Goal: Information Seeking & Learning: Learn about a topic

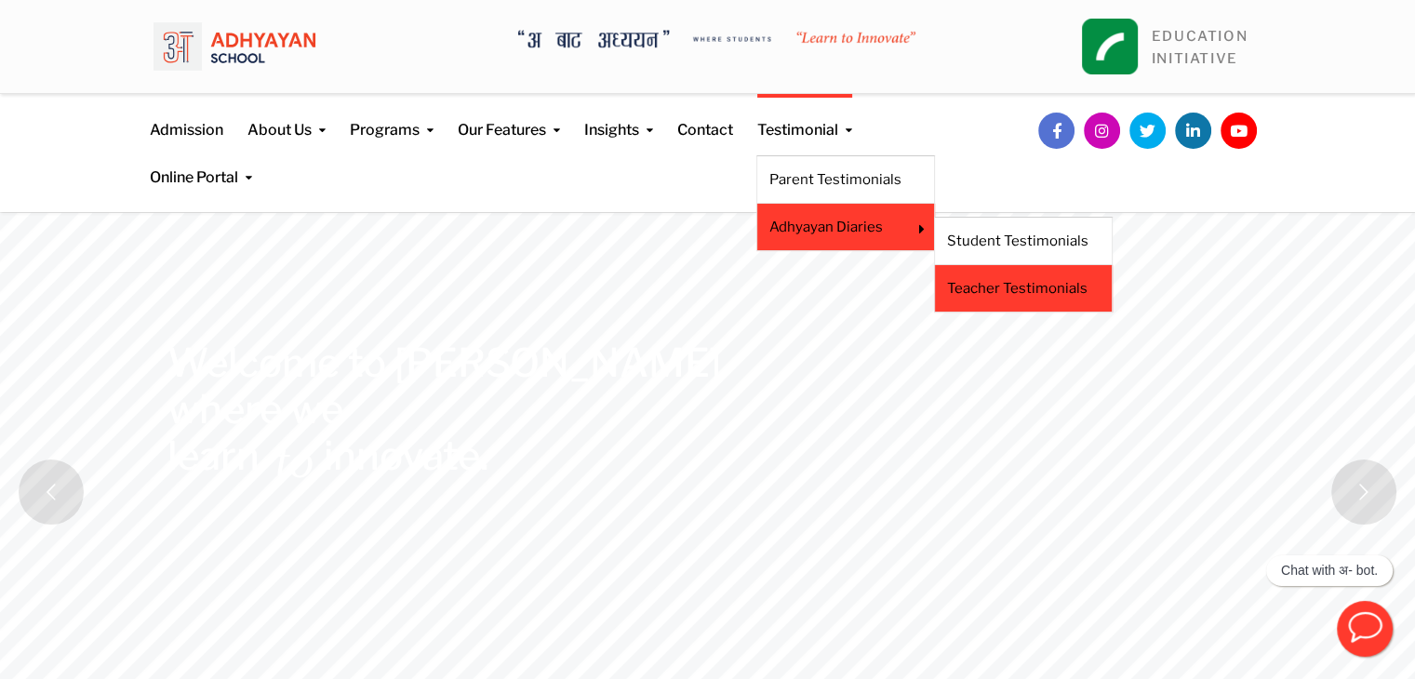
click at [969, 286] on link "Teacher Testimonials" at bounding box center [1023, 288] width 153 height 20
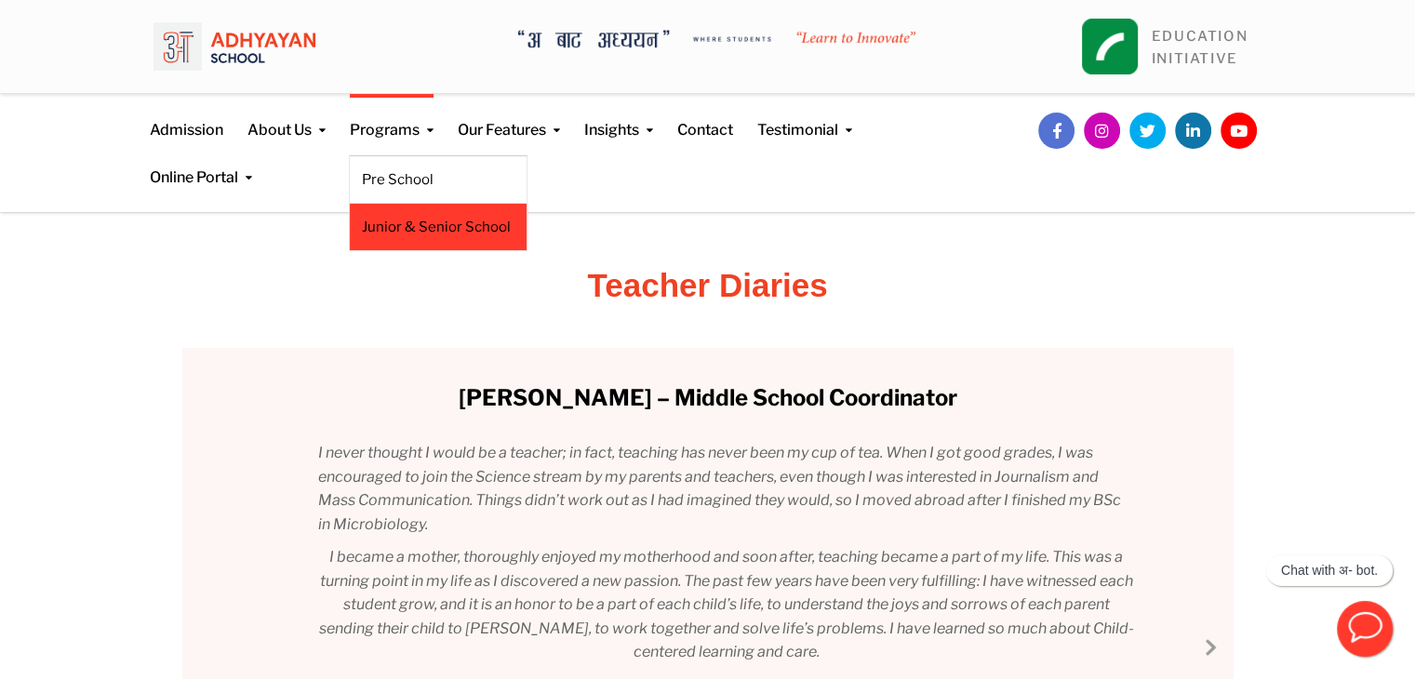
click at [431, 231] on link "Junior & Senior School" at bounding box center [438, 227] width 153 height 20
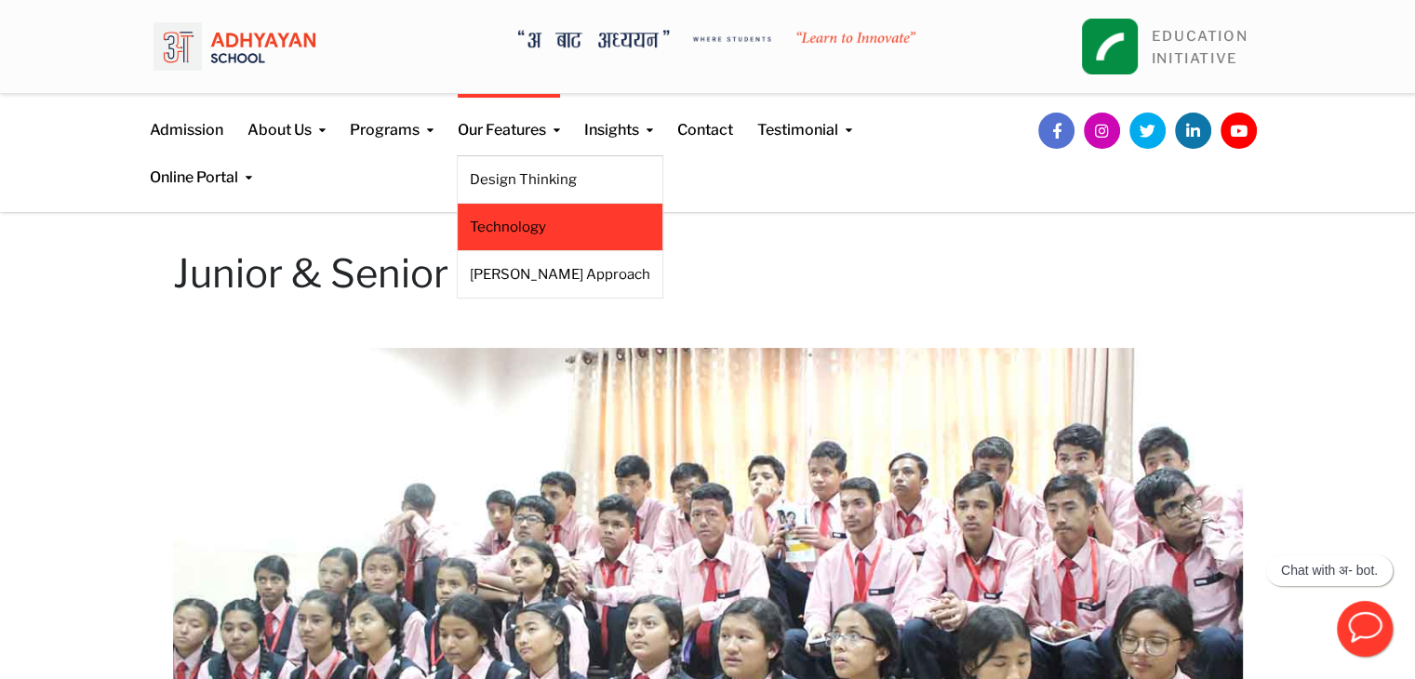
click at [528, 221] on link "Technology" at bounding box center [560, 227] width 180 height 20
